Goal: Find specific page/section: Find specific page/section

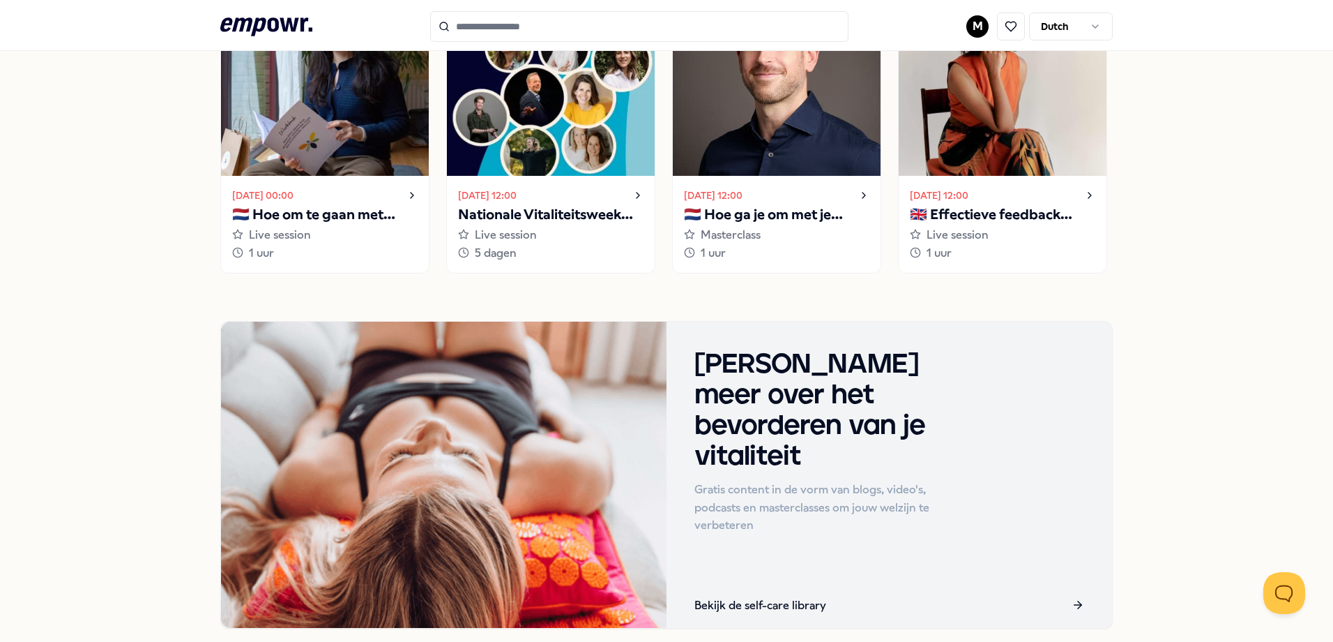
scroll to position [605, 0]
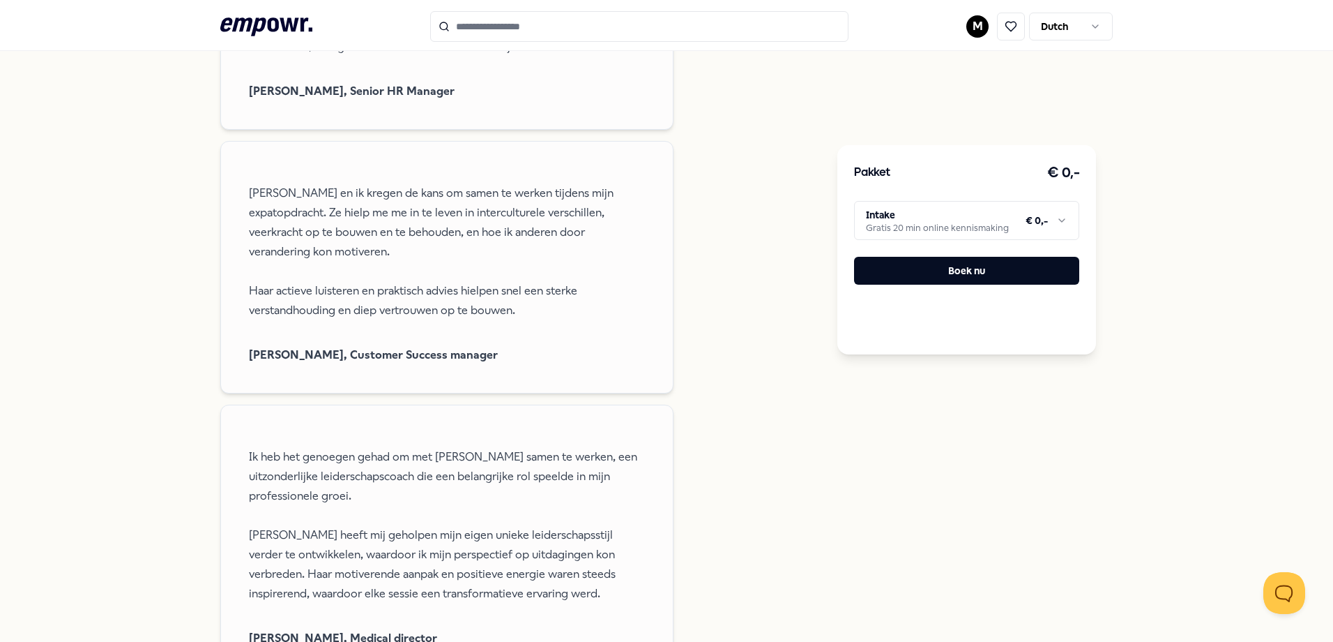
scroll to position [1325, 0]
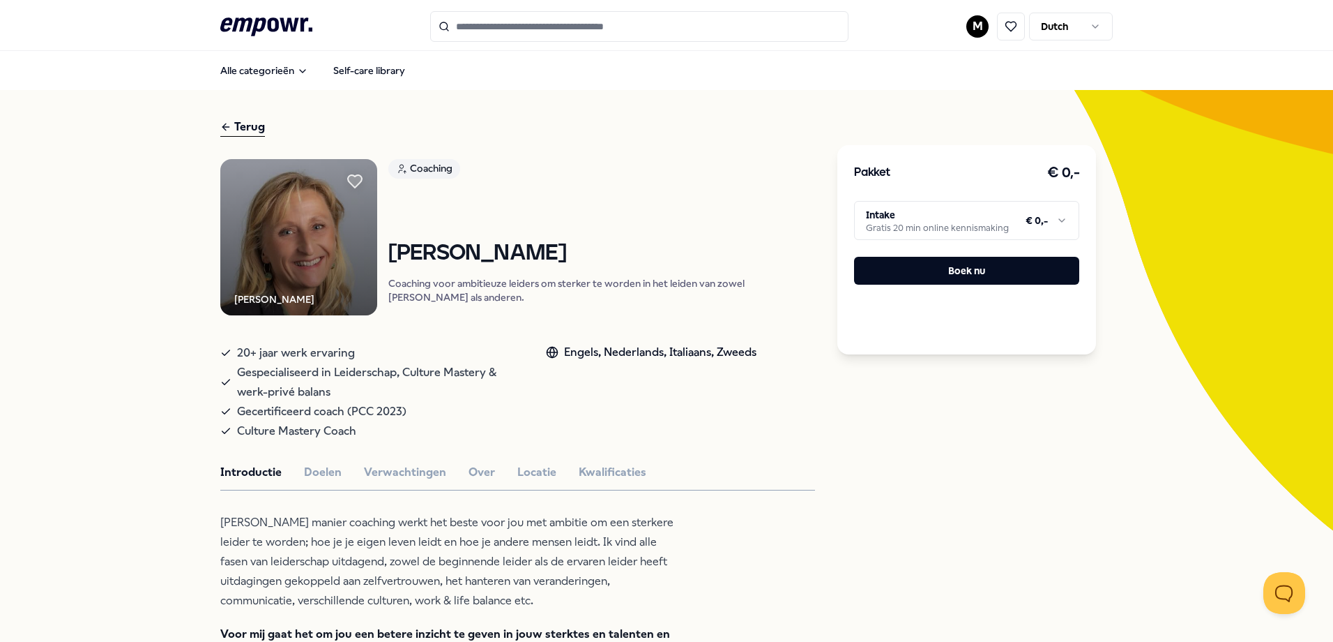
click at [1040, 220] on html ".empowr-logo_svg__cls-1{fill:#03032f} M Dutch Alle categorieën Self-care librar…" at bounding box center [666, 321] width 1333 height 642
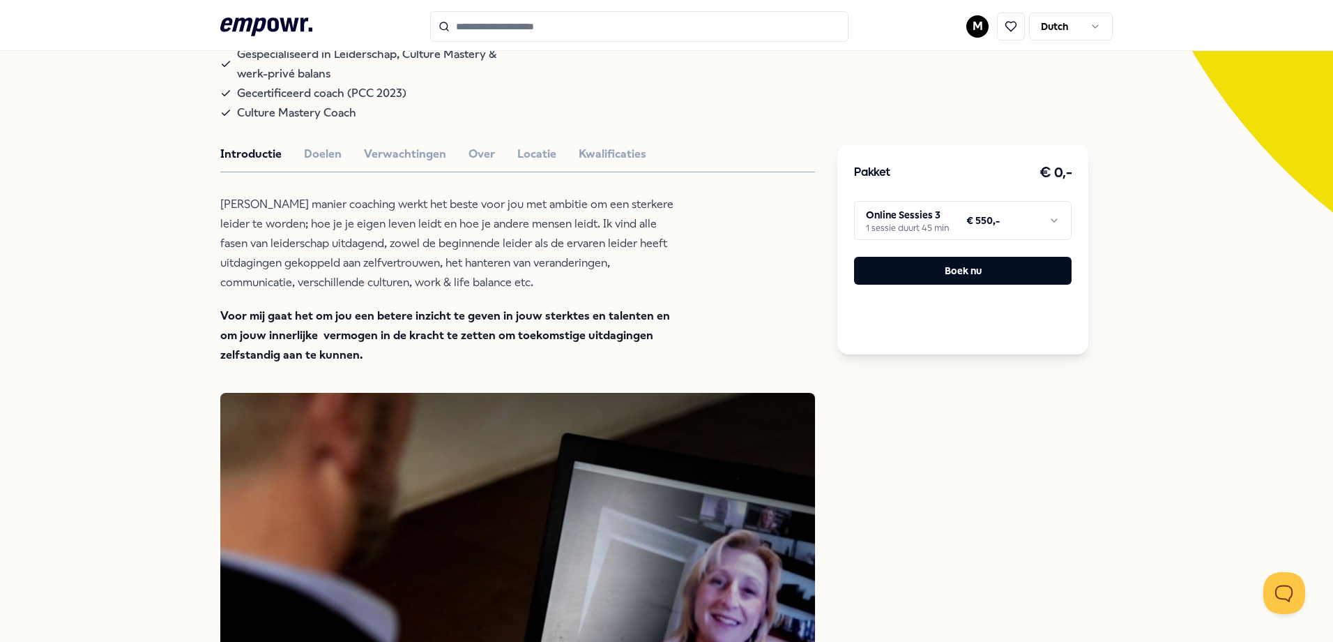
scroll to position [418, 0]
